Goal: Find specific page/section: Find specific page/section

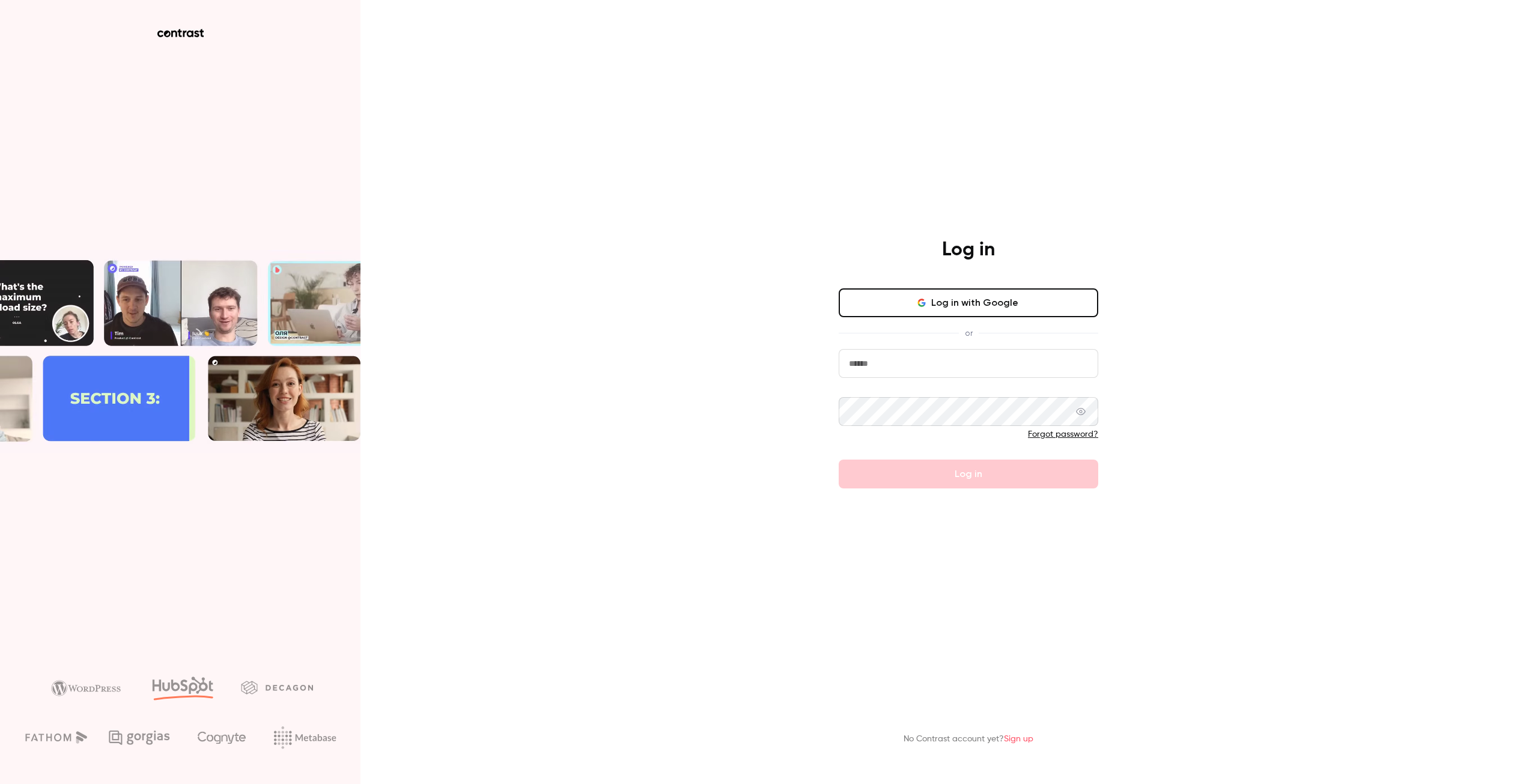
click at [991, 300] on button "Log in with Google" at bounding box center [968, 302] width 260 height 29
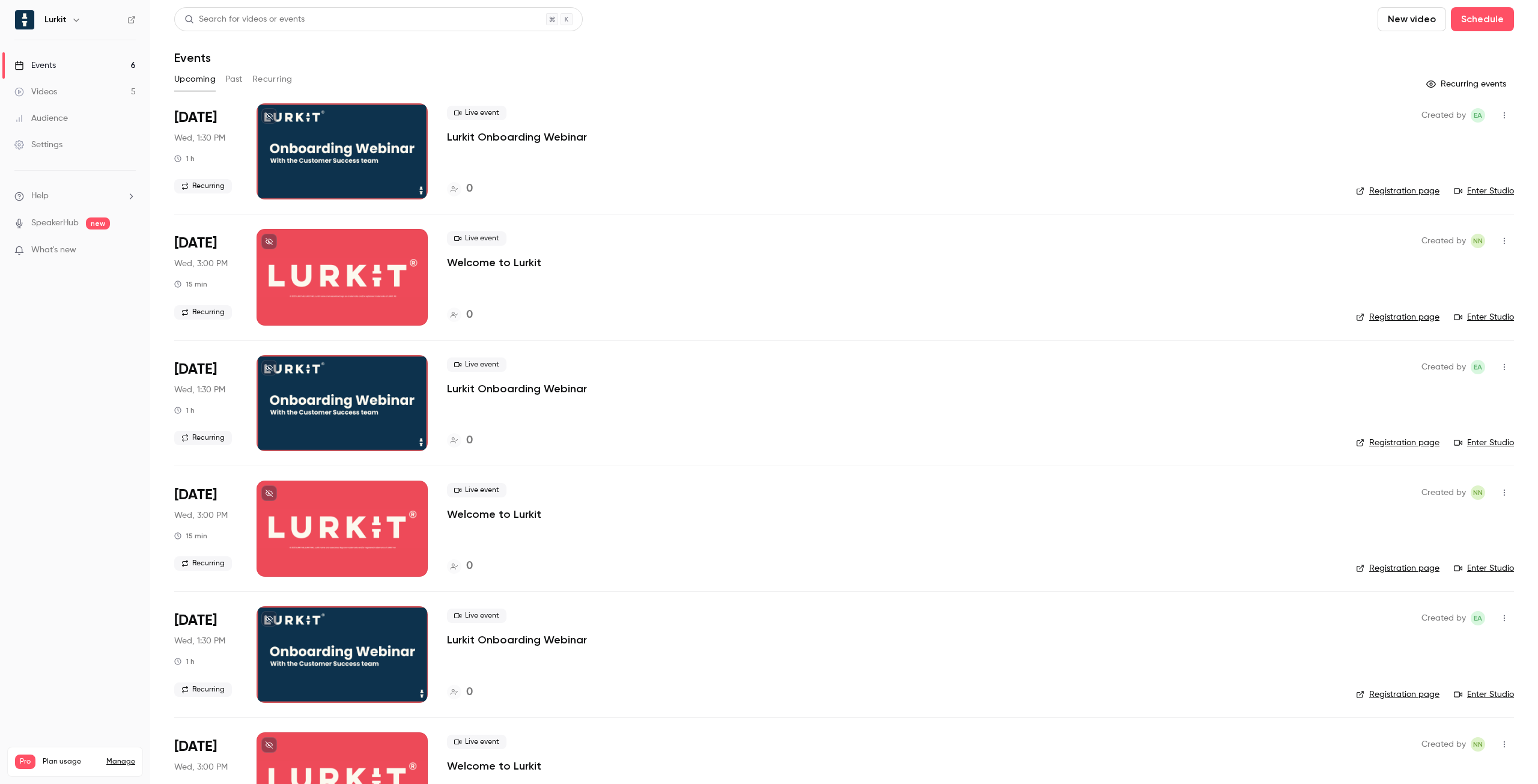
click at [768, 150] on div "Live event Lurkit Onboarding Webinar 0" at bounding box center [891, 151] width 890 height 96
click at [64, 249] on span "What's new" at bounding box center [54, 250] width 45 height 12
click at [1187, 378] on div at bounding box center [769, 392] width 1538 height 784
click at [785, 79] on div "Upcoming Past Recurring" at bounding box center [844, 79] width 1339 height 19
click at [472, 186] on h4 "0" at bounding box center [469, 189] width 7 height 16
